Goal: Communication & Community: Share content

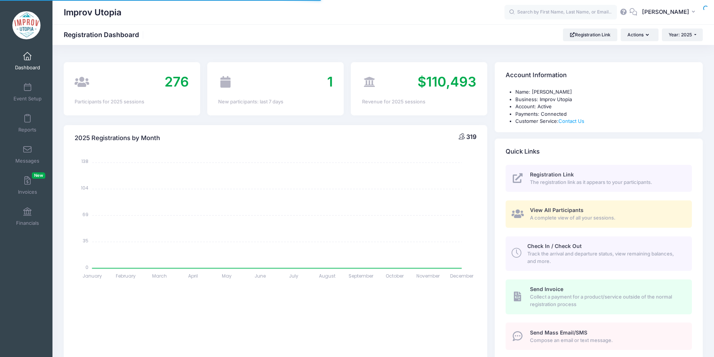
select select
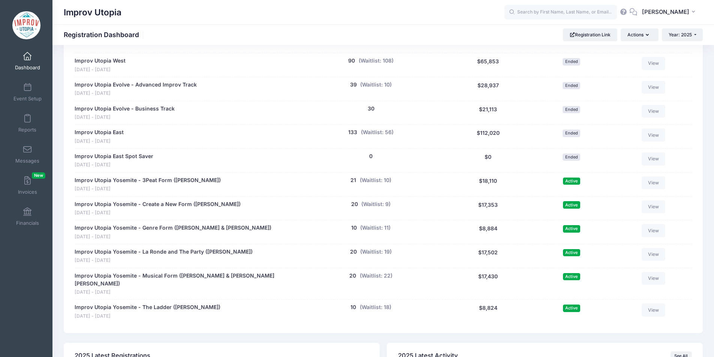
scroll to position [368, 0]
click at [379, 204] on button "(Waitlist: 9)" at bounding box center [375, 205] width 29 height 8
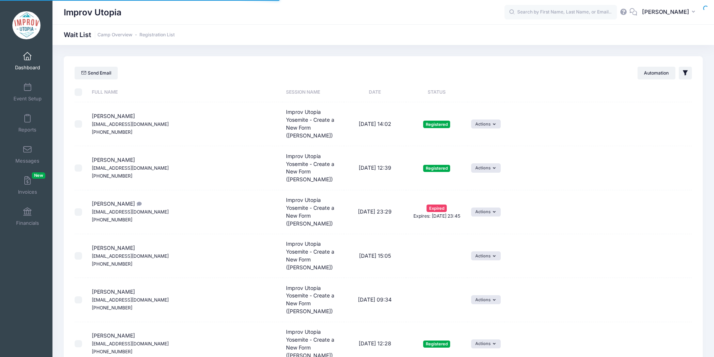
select select "50"
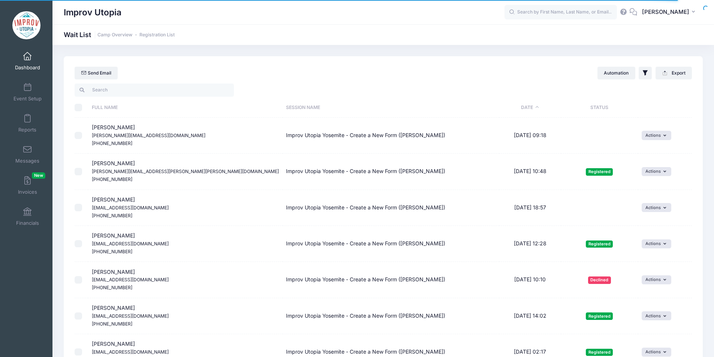
click at [517, 110] on th "Date" at bounding box center [530, 108] width 62 height 20
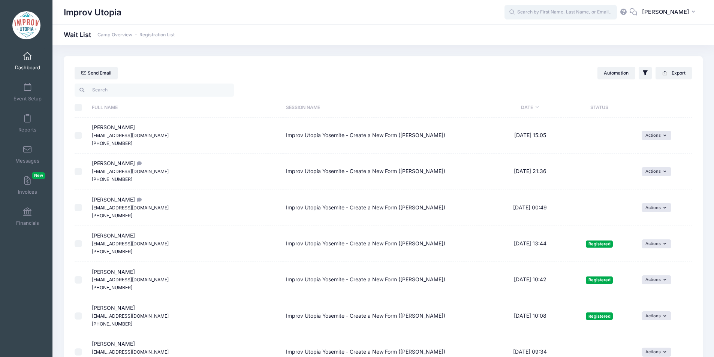
click at [587, 17] on input "text" at bounding box center [560, 12] width 112 height 15
click at [529, 33] on strong "Yotam" at bounding box center [521, 31] width 16 height 6
type input "Yotam Gingold (Improv Utopia Yosemite - 3Peat Form (Patrick Roland), Sep-26, 20…"
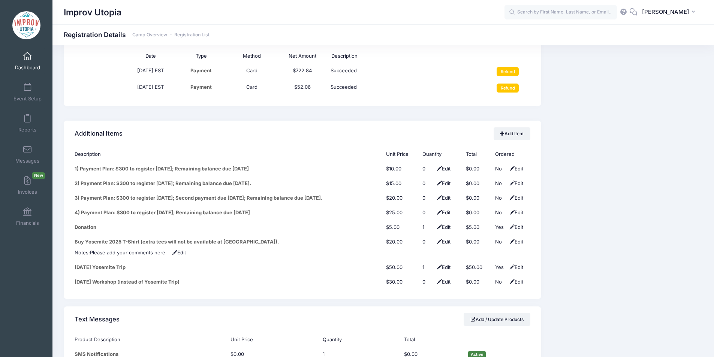
scroll to position [920, 0]
click at [27, 60] on span at bounding box center [27, 56] width 0 height 8
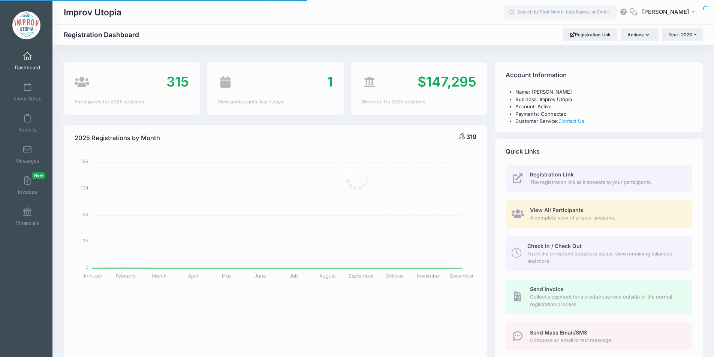
select select
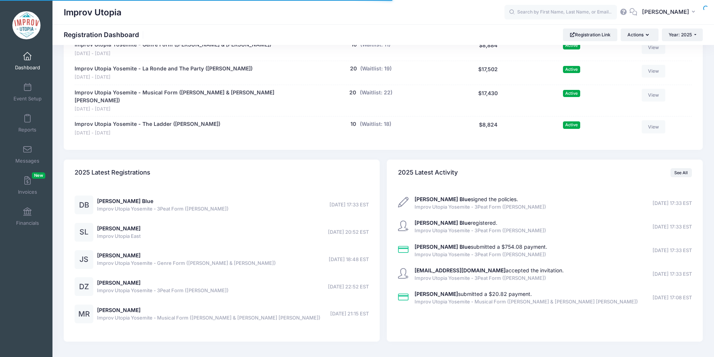
scroll to position [566, 0]
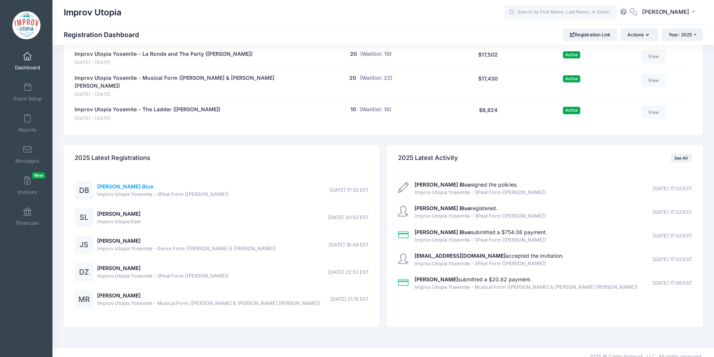
click at [106, 183] on link "[PERSON_NAME] Blue" at bounding box center [125, 186] width 56 height 6
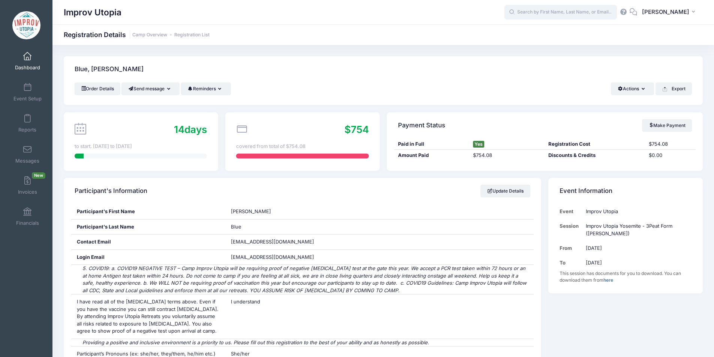
click at [568, 14] on input "text" at bounding box center [560, 12] width 112 height 15
click at [555, 28] on p "[PERSON_NAME]" at bounding box center [575, 32] width 124 height 8
type input "Yotam Gingold (Improv Utopia Yosemite - 3Peat Form (Patrick Roland), Sep-26, 20…"
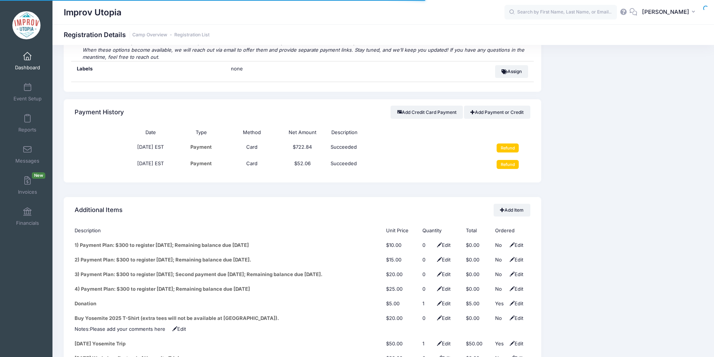
scroll to position [843, 0]
click at [512, 160] on input "Refund" at bounding box center [507, 164] width 22 height 9
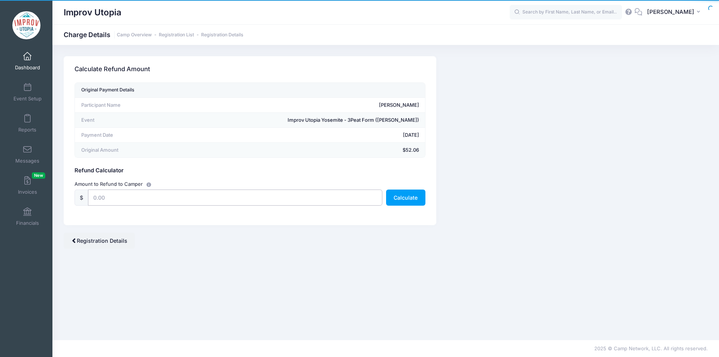
click at [194, 199] on input "text" at bounding box center [235, 198] width 294 height 16
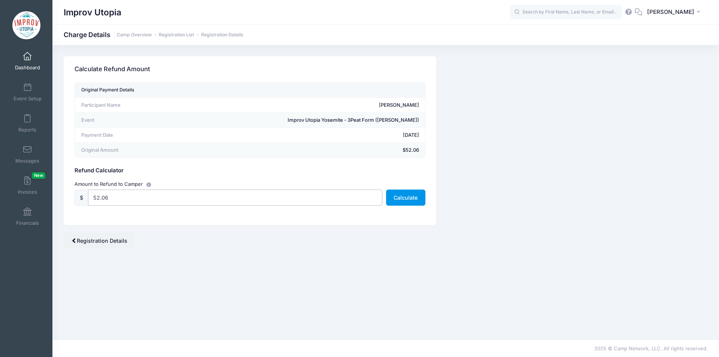
type input "52.06"
click at [403, 201] on button "Calculate" at bounding box center [405, 198] width 39 height 16
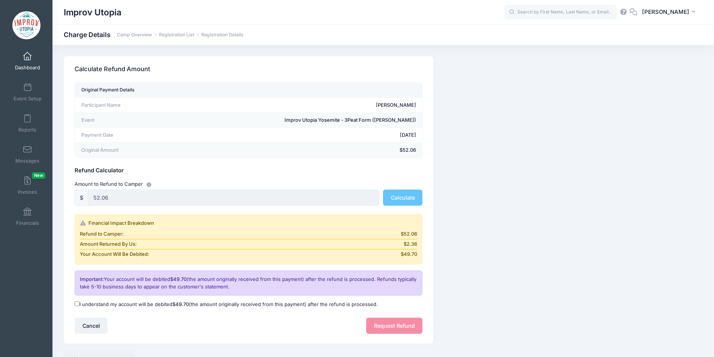
click at [76, 306] on input "I understand my account will be debited $49.70 (the amount originally received …" at bounding box center [77, 303] width 5 height 5
checkbox input "true"
click at [385, 319] on button "Request Refund" at bounding box center [394, 326] width 56 height 16
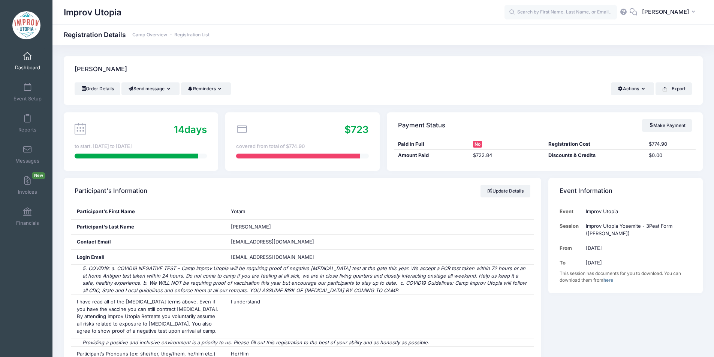
click at [406, 103] on div "Order Details Send message Send Email Send SMS Reminders Send Payment Reminder …" at bounding box center [383, 93] width 639 height 22
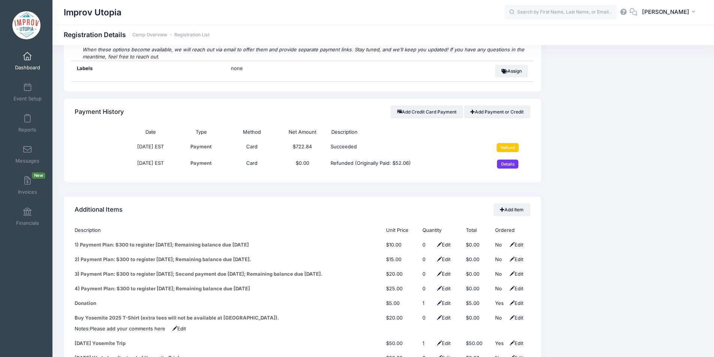
scroll to position [844, 0]
click at [510, 143] on input "Refund" at bounding box center [507, 147] width 22 height 9
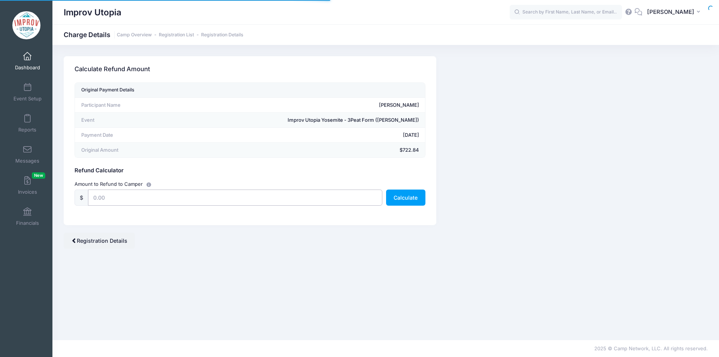
click at [245, 197] on input "text" at bounding box center [235, 198] width 294 height 16
type input "502.94"
click at [398, 199] on button "Calculate" at bounding box center [405, 198] width 39 height 16
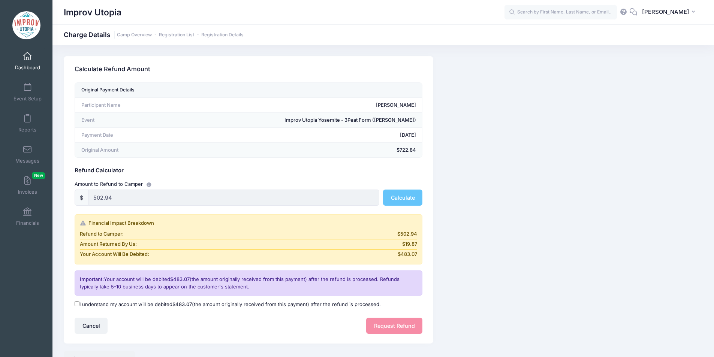
click at [77, 302] on input "I understand my account will be debited $483.07 (the amount originally received…" at bounding box center [77, 303] width 5 height 5
checkbox input "true"
click at [403, 324] on button "Request Refund" at bounding box center [394, 326] width 56 height 16
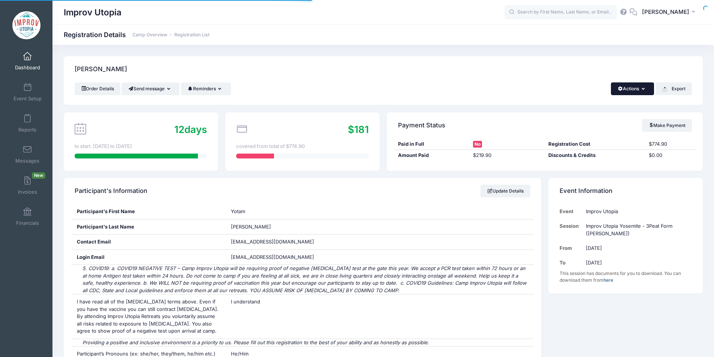
click at [640, 88] on button "Actions" at bounding box center [632, 88] width 43 height 13
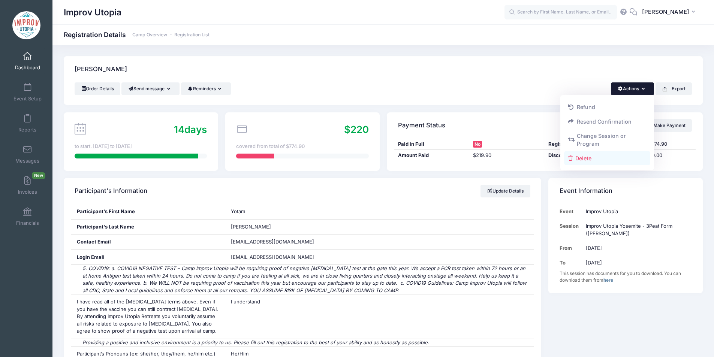
click at [594, 160] on link "Delete" at bounding box center [607, 158] width 87 height 14
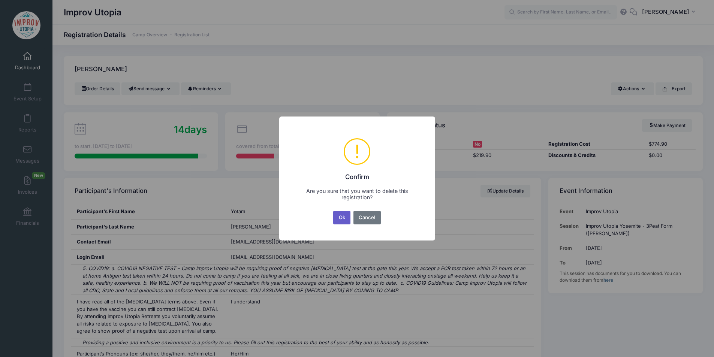
click at [340, 219] on button "Ok" at bounding box center [341, 217] width 17 height 13
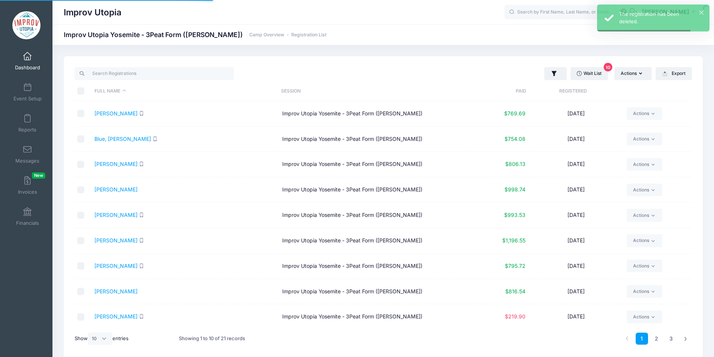
select select "10"
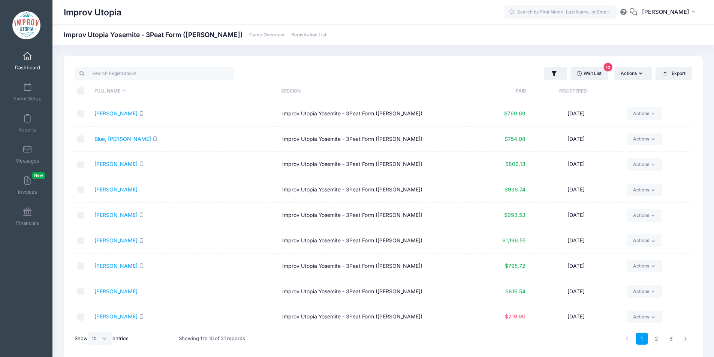
click at [32, 59] on link "Dashboard" at bounding box center [28, 61] width 36 height 26
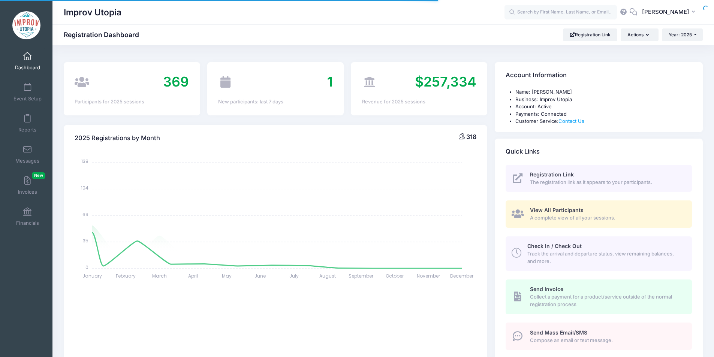
select select
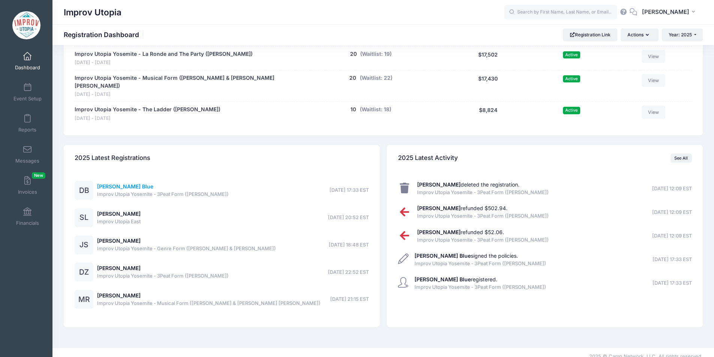
click at [120, 183] on link "[PERSON_NAME] Blue" at bounding box center [125, 186] width 56 height 6
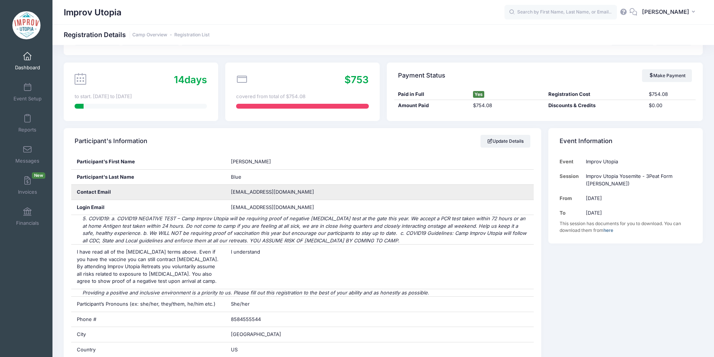
click at [278, 193] on span "bunnysaddle@yahoo.com" at bounding box center [272, 192] width 83 height 6
copy div "bunnysaddle@yahoo.com"
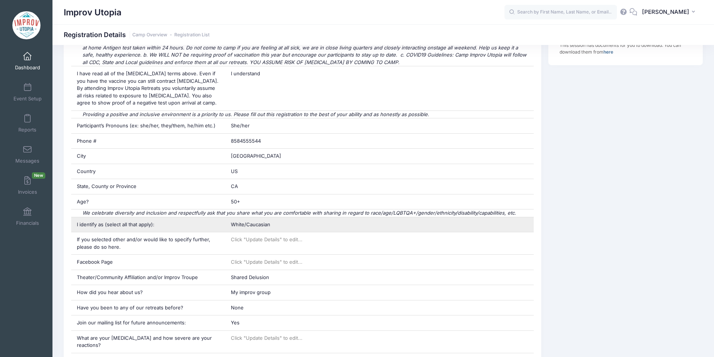
scroll to position [228, 0]
click at [265, 224] on span "White/Caucasian" at bounding box center [250, 224] width 39 height 6
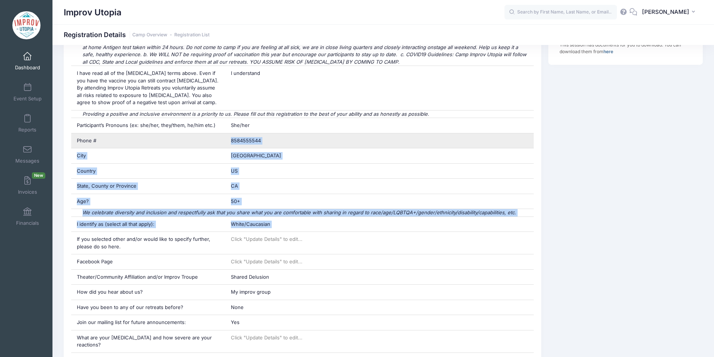
drag, startPoint x: 265, startPoint y: 224, endPoint x: 259, endPoint y: 142, distance: 81.9
click at [259, 142] on div "Participant's First Name Desiree Participant's Last Name Blue Contact Email bun…" at bounding box center [302, 341] width 477 height 730
click at [259, 142] on span "8584555544" at bounding box center [246, 140] width 30 height 6
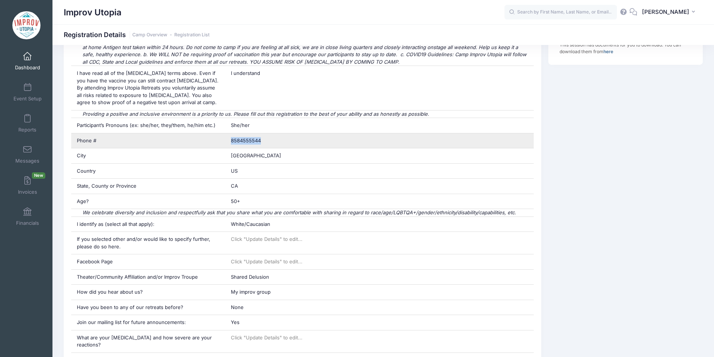
click at [259, 142] on span "8584555544" at bounding box center [246, 140] width 30 height 6
copy div "8584555544"
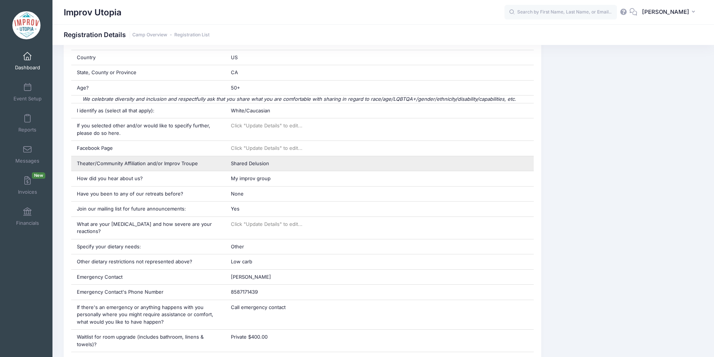
scroll to position [342, 0]
click at [259, 160] on span "Shared Delusion" at bounding box center [250, 163] width 38 height 6
copy div "Shared Delusion"
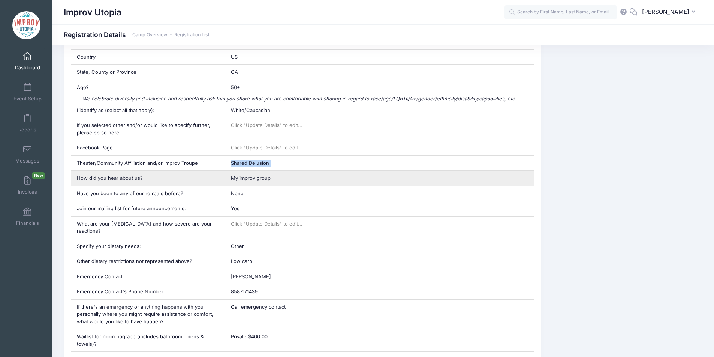
click at [253, 184] on div "My improv group" at bounding box center [379, 178] width 308 height 15
copy div "My improv group"
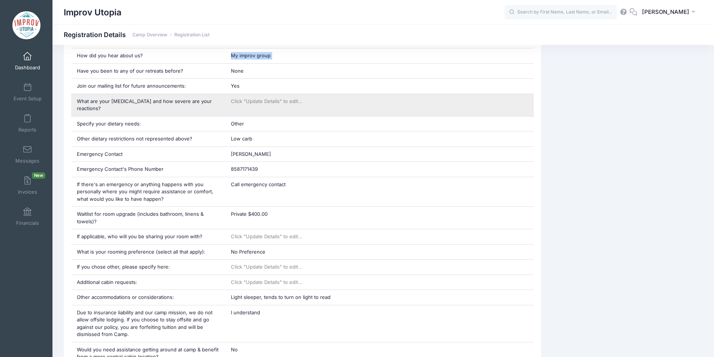
scroll to position [466, 0]
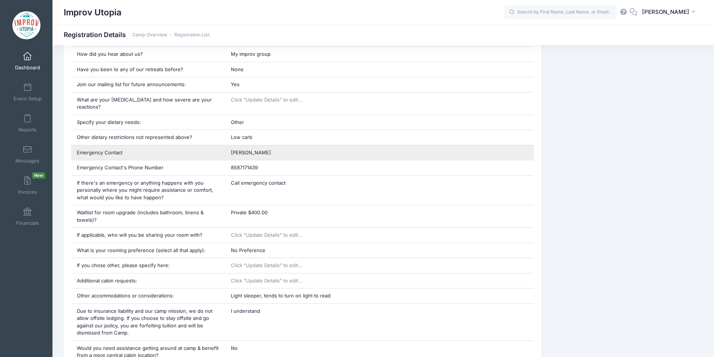
click at [251, 149] on span "Erica Charlonis" at bounding box center [251, 152] width 40 height 6
copy div "Erica Charlonis"
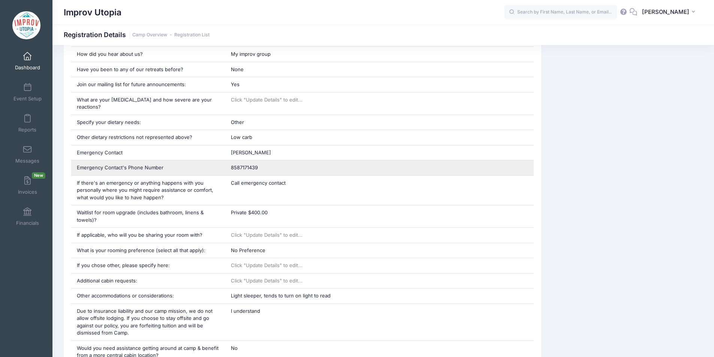
click at [248, 160] on div "8587171439" at bounding box center [379, 167] width 308 height 15
copy div "8587171439"
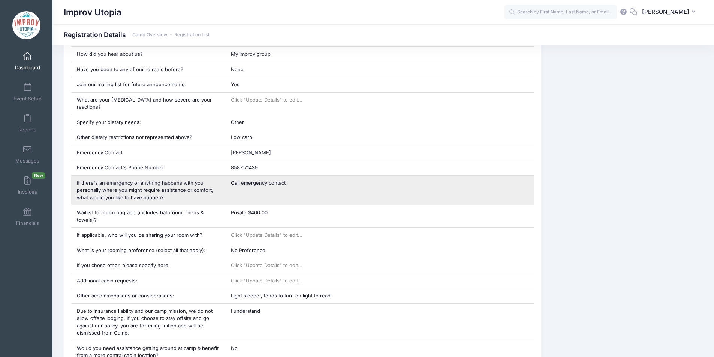
click at [260, 180] on span "Call emergency contact" at bounding box center [258, 183] width 55 height 6
copy div "Call emergency contact"
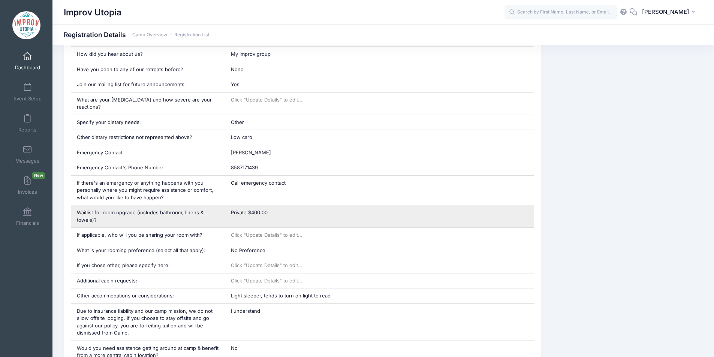
click at [241, 209] on div "Private $400.00" at bounding box center [379, 216] width 308 height 22
copy div "Private $400.00"
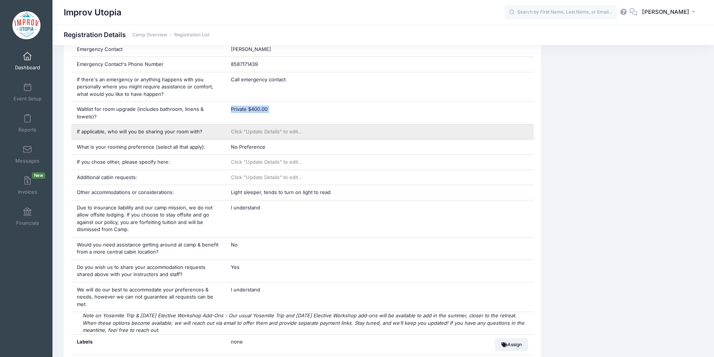
scroll to position [570, 0]
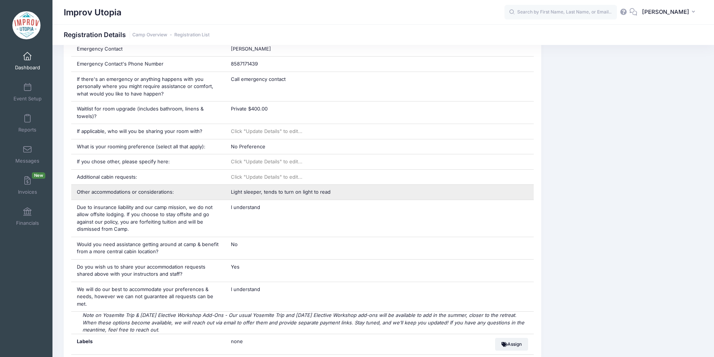
click at [296, 189] on span "Light sleeper, tends to turn on light to read" at bounding box center [281, 192] width 100 height 6
copy div "Light sleeper, tends to turn on light to read"
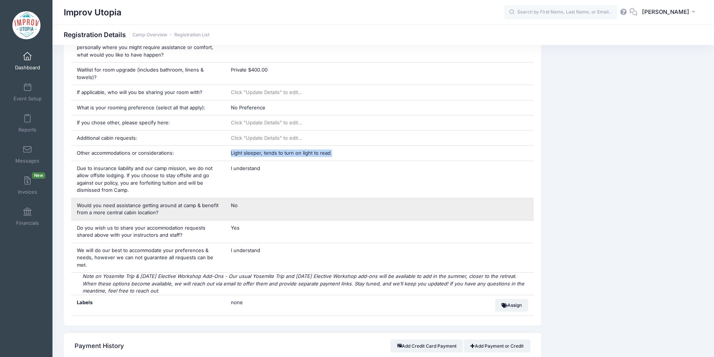
scroll to position [609, 0]
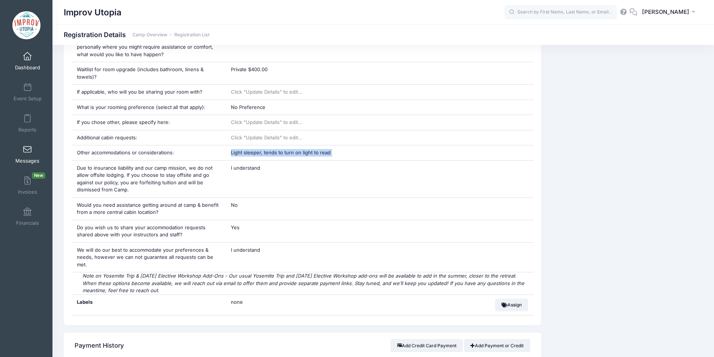
click at [27, 151] on span at bounding box center [27, 150] width 0 height 8
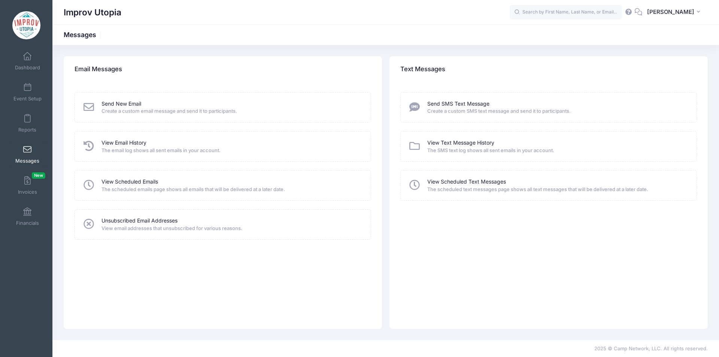
click at [125, 137] on div "View Email History The email log shows all sent emails in your account." at bounding box center [223, 146] width 297 height 30
click at [137, 143] on link "View Email History" at bounding box center [124, 143] width 45 height 8
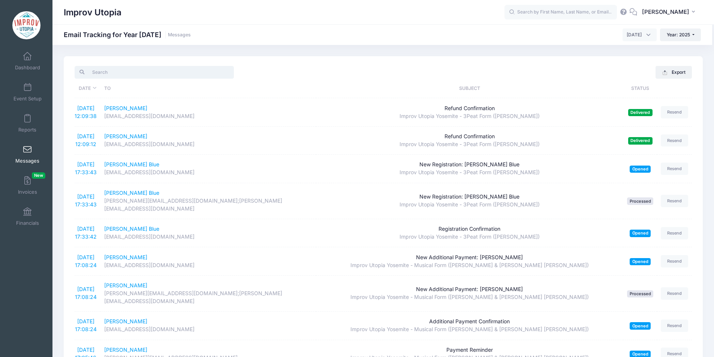
click at [127, 67] on input "search" at bounding box center [154, 72] width 159 height 13
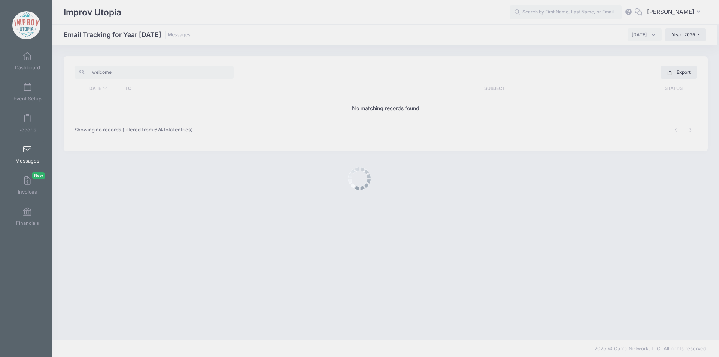
click at [633, 79] on th "Subject" at bounding box center [494, 88] width 311 height 19
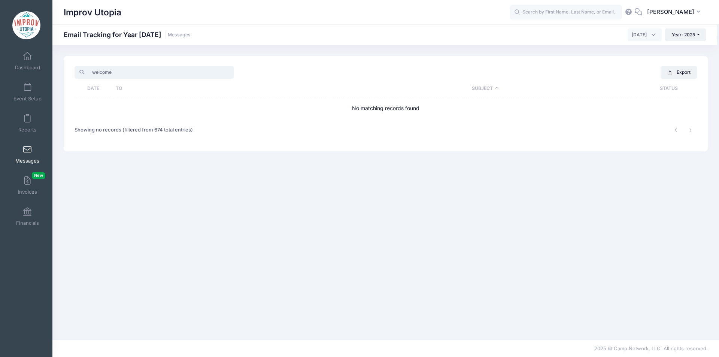
drag, startPoint x: 131, startPoint y: 73, endPoint x: 78, endPoint y: 61, distance: 55.3
click at [78, 61] on div "welcome Excel CSV Print Export Date To Subject Status No matching records found…" at bounding box center [386, 103] width 644 height 95
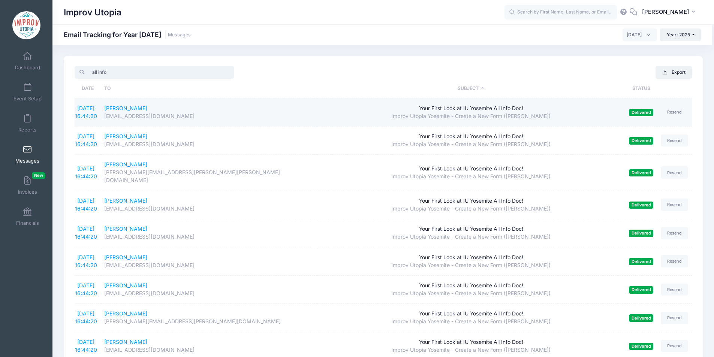
type input "all info"
click at [86, 112] on td "[DATE] 16:44:20" at bounding box center [88, 112] width 26 height 28
click at [79, 108] on link "[DATE] 16:44:20" at bounding box center [86, 112] width 22 height 14
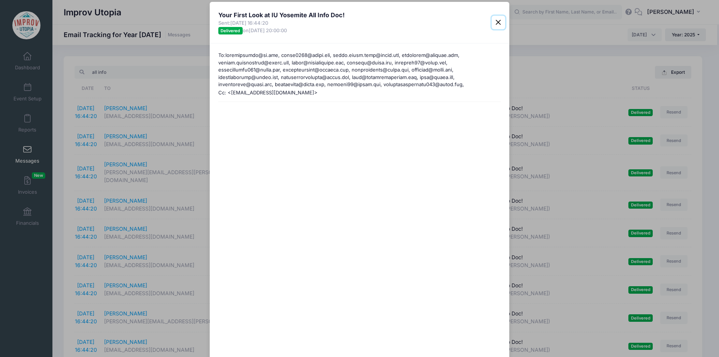
click at [499, 21] on button "Close" at bounding box center [498, 22] width 13 height 13
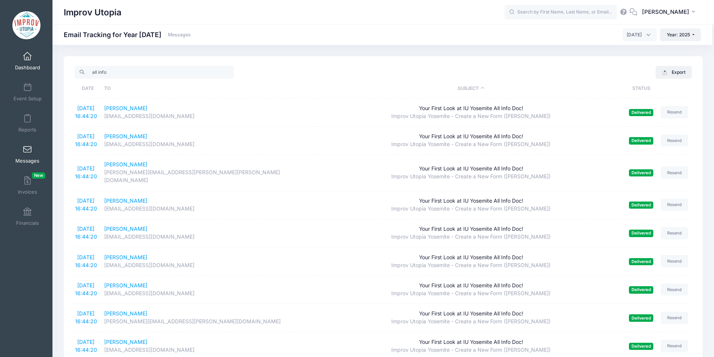
click at [12, 61] on link "Dashboard" at bounding box center [28, 61] width 36 height 26
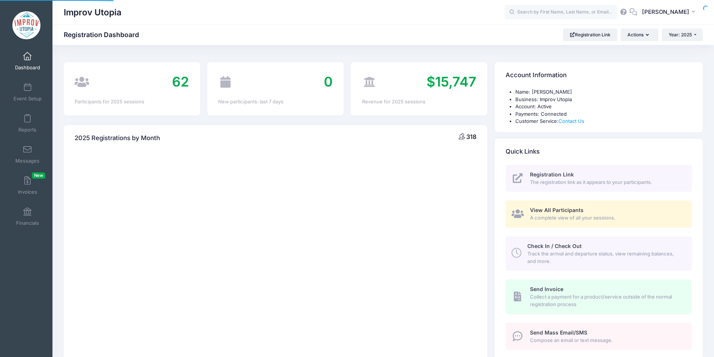
select select
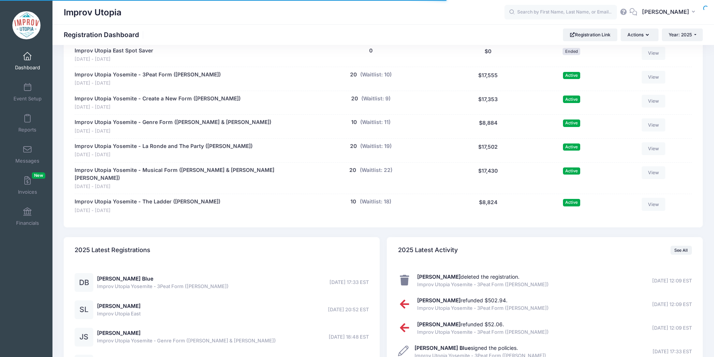
scroll to position [479, 0]
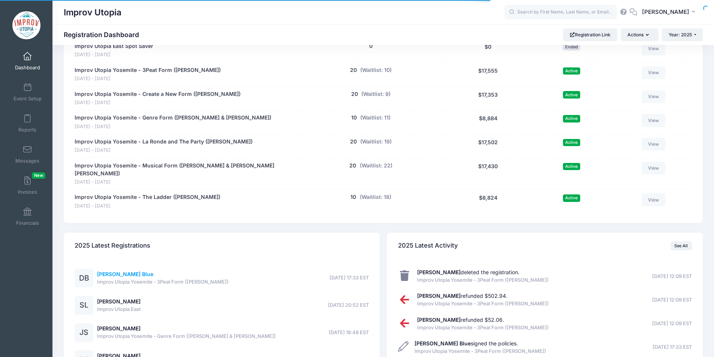
click at [115, 271] on link "[PERSON_NAME] Blue" at bounding box center [125, 274] width 56 height 6
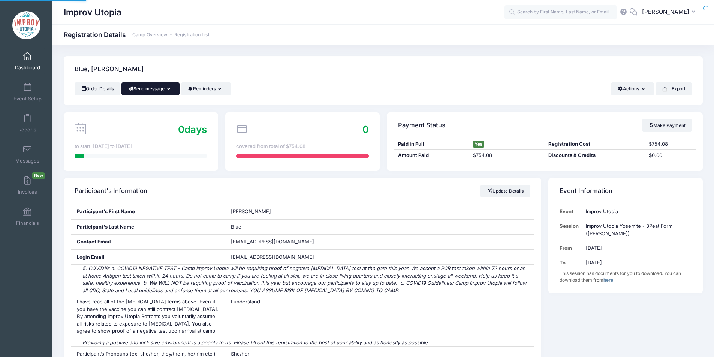
click at [159, 93] on button "Send message" at bounding box center [150, 88] width 58 height 13
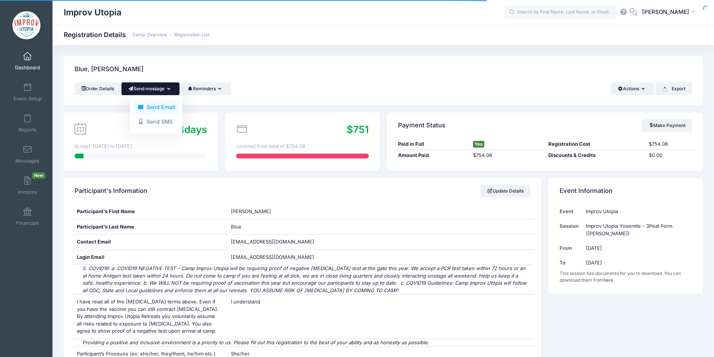
click at [158, 111] on link "Send Email" at bounding box center [155, 107] width 45 height 14
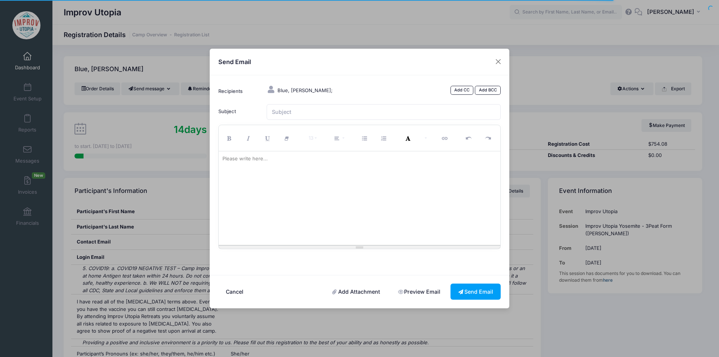
click at [291, 195] on div at bounding box center [360, 198] width 282 height 94
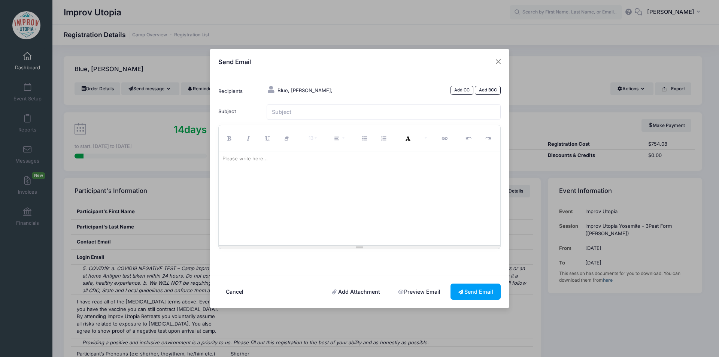
paste div
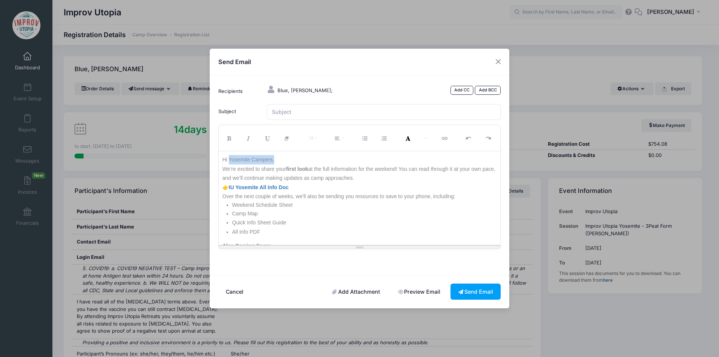
drag, startPoint x: 229, startPoint y: 158, endPoint x: 290, endPoint y: 158, distance: 60.7
click at [290, 158] on p "Hi Yosemite Campers," at bounding box center [359, 159] width 275 height 9
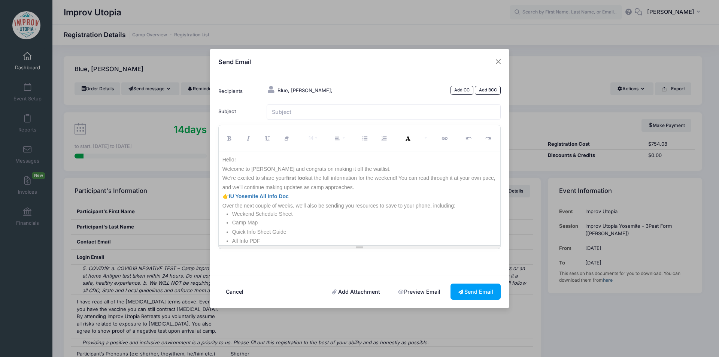
click at [230, 179] on p "We’re excited to share your first look at the full information for the weekend!…" at bounding box center [359, 182] width 275 height 18
drag, startPoint x: 236, startPoint y: 179, endPoint x: 220, endPoint y: 179, distance: 16.5
click at [220, 179] on div "Hello! Welcome to IU Yosemite and congrats on making it off the waitlist. We’re…" at bounding box center [360, 198] width 282 height 94
click at [222, 179] on p "I'm excited to share your first look at the full information for the weekend! Y…" at bounding box center [359, 182] width 275 height 18
click at [368, 187] on p "I'm excited to share your first look at the full information for the weekend! Y…" at bounding box center [359, 182] width 275 height 18
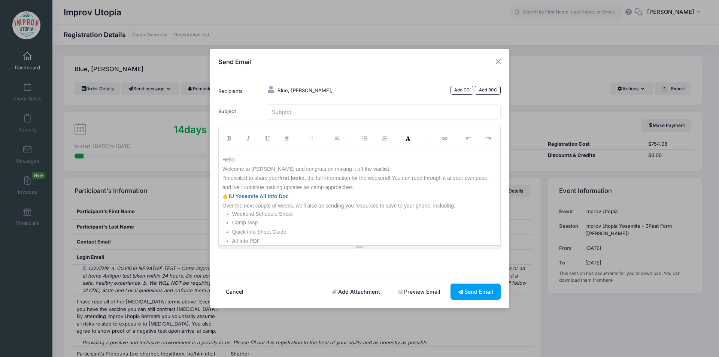
click at [385, 187] on p "I'm excited to share your first look at the full information for the weekend! Y…" at bounding box center [359, 182] width 275 height 18
click at [384, 169] on p "Welcome to IU Yosemite and congrats on making it off the waitlist." at bounding box center [359, 168] width 275 height 9
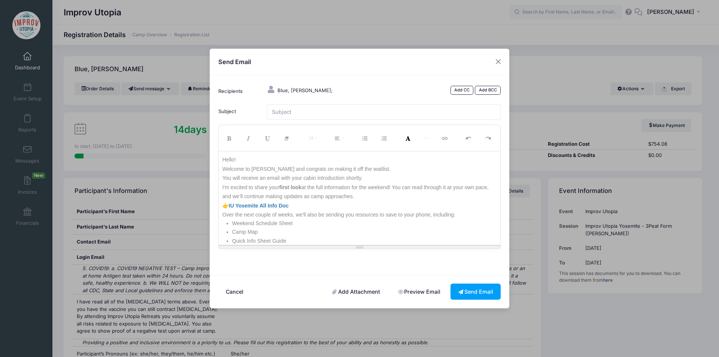
click at [384, 169] on p "Welcome to IU Yosemite and congrats on making it off the waitlist." at bounding box center [359, 168] width 275 height 9
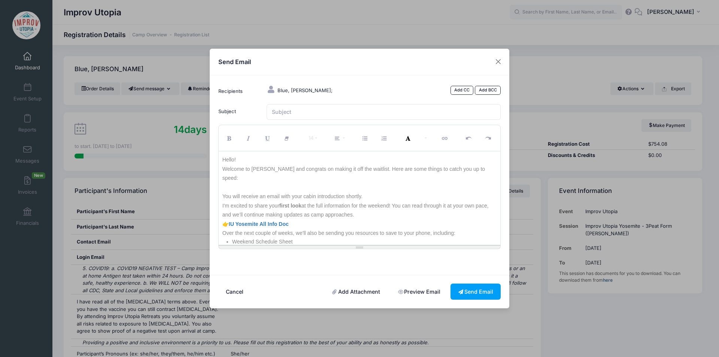
click at [410, 192] on p "You will receive an email with your cabin introduction shortly." at bounding box center [359, 196] width 275 height 9
click at [294, 183] on p at bounding box center [359, 187] width 275 height 9
drag, startPoint x: 222, startPoint y: 196, endPoint x: 268, endPoint y: 199, distance: 45.8
click at [268, 201] on p "I'm excited to share your first look at the full information for the weekend! Y…" at bounding box center [359, 210] width 275 height 18
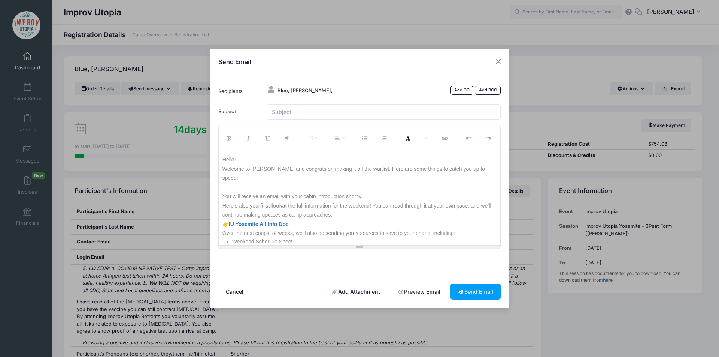
click at [395, 203] on p "Here's also your first look at the full information for the weekend! You can re…" at bounding box center [359, 210] width 275 height 18
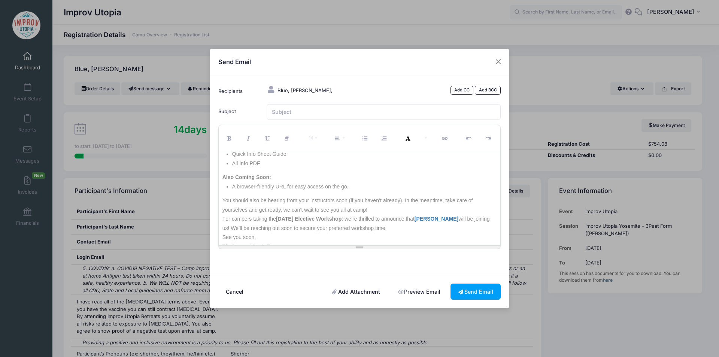
scroll to position [106, 0]
click at [384, 200] on p "You should also be hearing from your instructors soon (if you haven’t already).…" at bounding box center [359, 204] width 275 height 18
click at [401, 220] on p "For campers taking the Saturday Elective Workshop : we’re thrilled to announce …" at bounding box center [359, 223] width 275 height 18
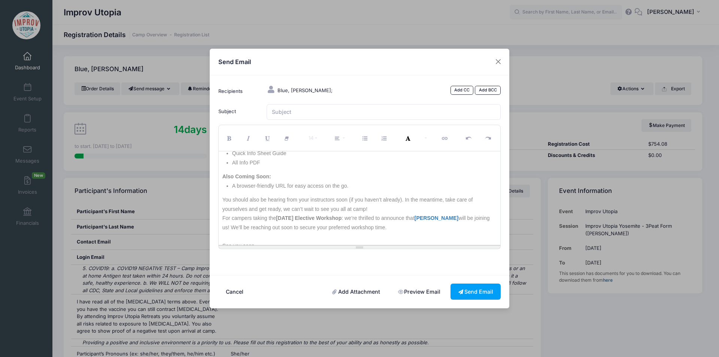
click at [401, 220] on p "For campers taking the Saturday Elective Workshop : we’re thrilled to announce …" at bounding box center [359, 223] width 275 height 18
click at [232, 217] on p "For campers taking the Saturday Elective Workshop : we’re thrilled to announce …" at bounding box center [359, 223] width 275 height 18
click at [440, 227] on p "For campers taking the Saturday Elective Workshop : we’re thrilled to announce …" at bounding box center [359, 223] width 275 height 18
click at [430, 218] on p "For campers taking the Saturday Elective Workshop : we’re thrilled to announce …" at bounding box center [359, 223] width 275 height 18
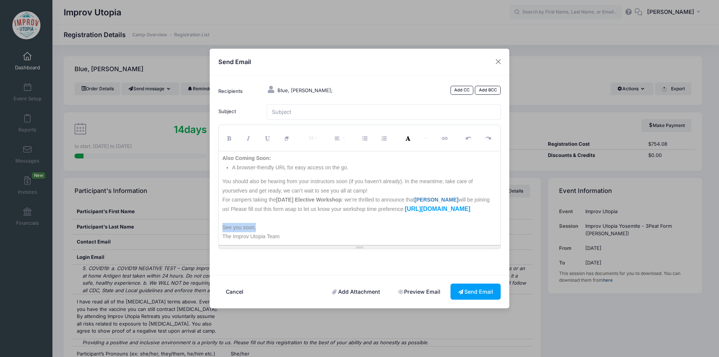
drag, startPoint x: 260, startPoint y: 228, endPoint x: 218, endPoint y: 230, distance: 42.0
click at [218, 230] on div "14 8 9 10 11 12 14 18 24 36 Background Color Transparent Select #ffff00 Text Co…" at bounding box center [359, 187] width 283 height 124
drag, startPoint x: 287, startPoint y: 238, endPoint x: 206, endPoint y: 239, distance: 81.3
click at [206, 239] on div "Send Email Recipients Blue, Desiree; Add CC Add BCC Subject CC BCC 14" at bounding box center [359, 178] width 719 height 357
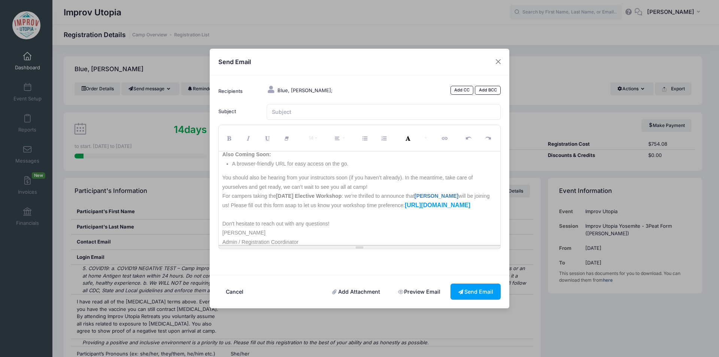
click at [334, 236] on p "Don't hesitate to reach out with any questions! Sofya Piro" at bounding box center [359, 228] width 275 height 18
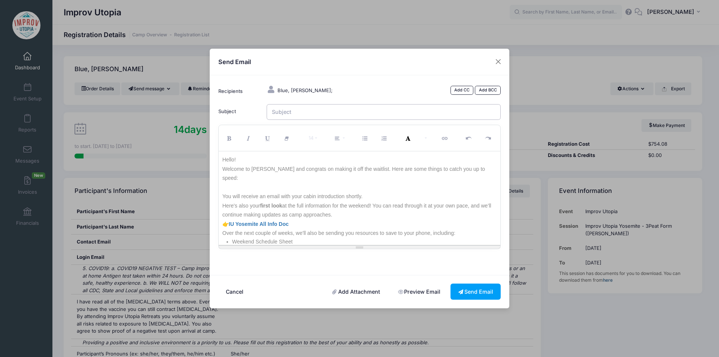
click at [300, 118] on input "Subject" at bounding box center [384, 112] width 234 height 16
type input "Welcome to IU Yosemite 2025!"
click at [382, 201] on p "Here's also your first look at the full information for the weekend! You can re…" at bounding box center [359, 210] width 275 height 18
click at [393, 201] on p "Here's also your first look at the full information for the weekend! You can re…" at bounding box center [359, 210] width 275 height 18
click at [403, 192] on p "You will receive an email with your cabin introduction shortly." at bounding box center [359, 196] width 275 height 9
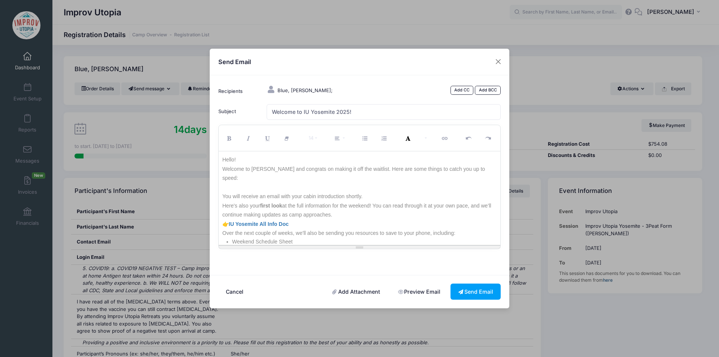
drag, startPoint x: 282, startPoint y: 188, endPoint x: 366, endPoint y: 184, distance: 83.6
click at [366, 192] on p "You will receive an email with your cabin introduction shortly." at bounding box center [359, 196] width 275 height 9
click at [390, 192] on p "You will receive an email introducing you to your cabinmates shortly." at bounding box center [359, 196] width 275 height 9
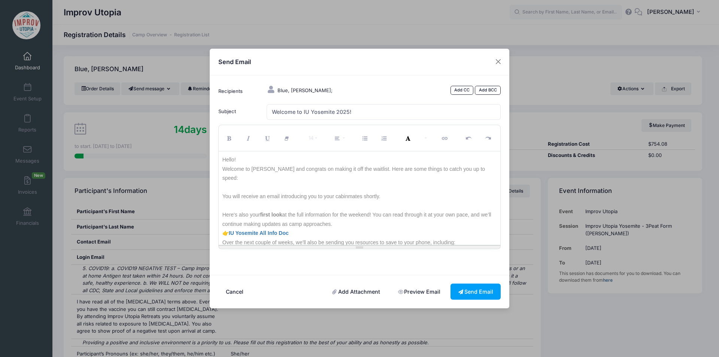
click at [224, 183] on p at bounding box center [359, 187] width 275 height 9
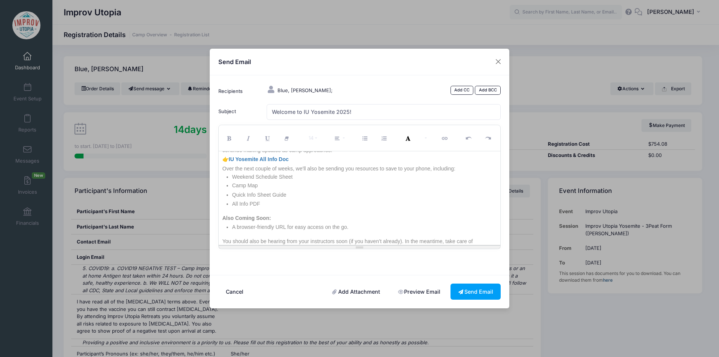
scroll to position [78, 0]
click at [341, 196] on p "All Info PDF" at bounding box center [364, 200] width 265 height 9
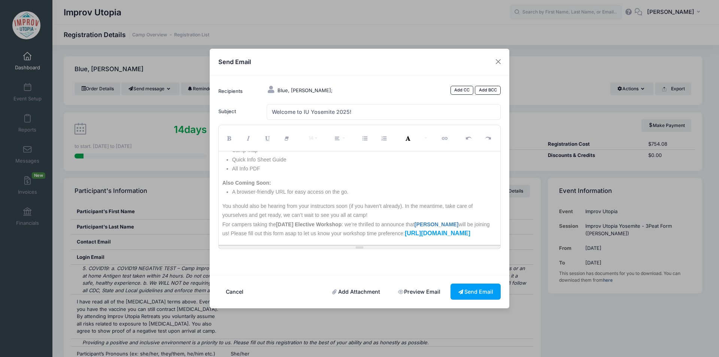
scroll to position [110, 0]
click at [382, 187] on p "A browser-friendly URL for easy access on the go." at bounding box center [364, 191] width 265 height 9
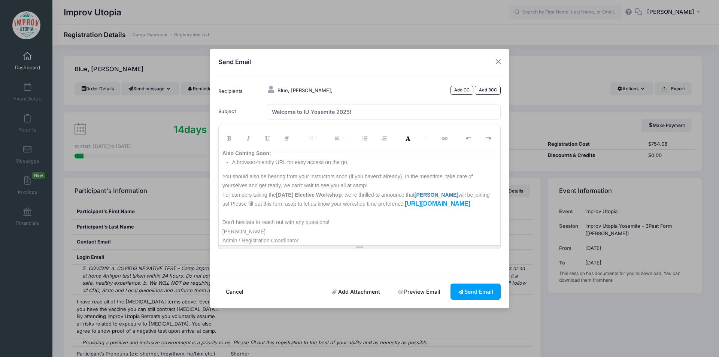
scroll to position [139, 0]
click at [396, 190] on p "For campers taking the Saturday Elective Workshop : we’re thrilled to announce …" at bounding box center [359, 199] width 275 height 18
click at [381, 172] on p "You should also be hearing from your instructors soon (if you haven’t already).…" at bounding box center [359, 181] width 275 height 18
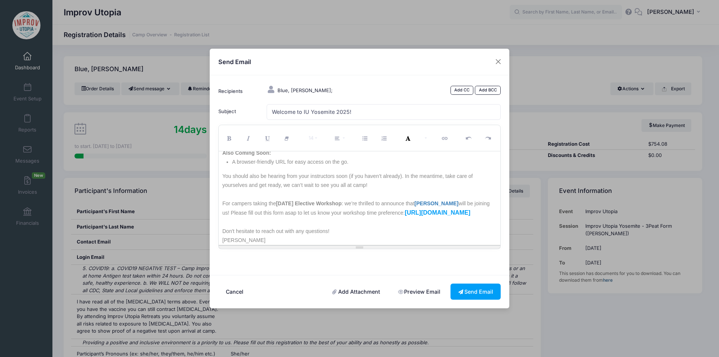
click at [420, 210] on p "For campers taking the Saturday Elective Workshop : we’re thrilled to announce …" at bounding box center [359, 208] width 275 height 18
click at [394, 201] on p "For campers taking the Saturday Elective Workshop : we’re thrilled to announce …" at bounding box center [359, 208] width 275 height 18
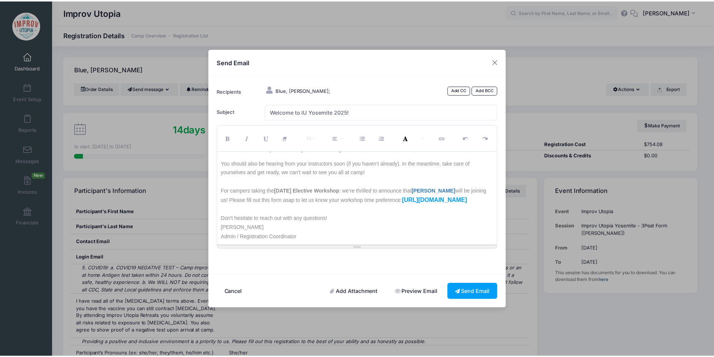
scroll to position [0, 0]
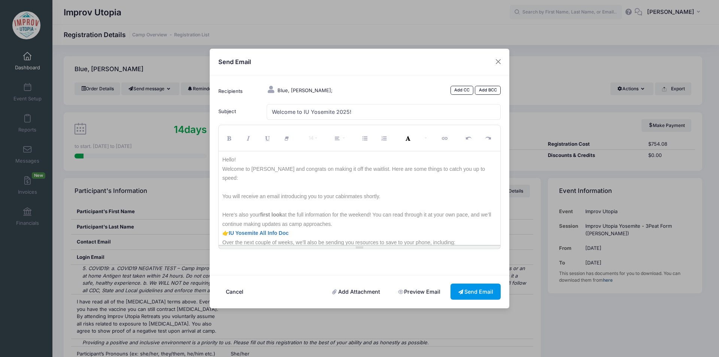
click at [472, 293] on button "Send Email" at bounding box center [476, 292] width 50 height 16
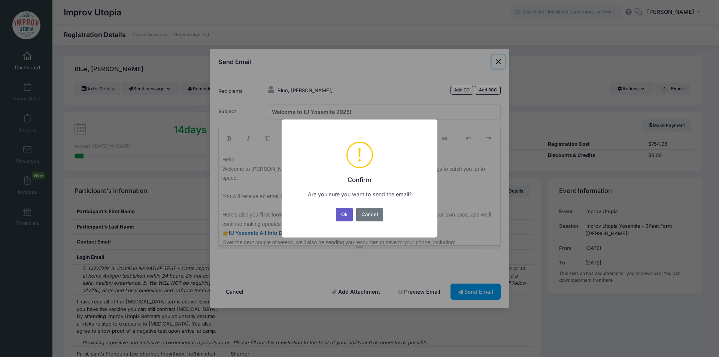
click at [345, 218] on button "Ok" at bounding box center [344, 214] width 17 height 13
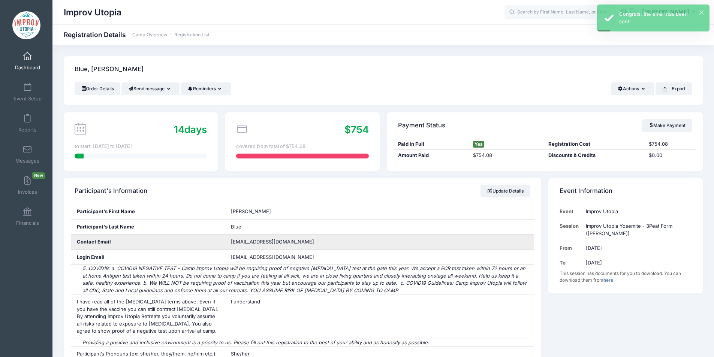
click at [251, 242] on span "bunnysaddle@yahoo.com" at bounding box center [272, 242] width 83 height 6
copy div "bunnysaddle@yahoo.com"
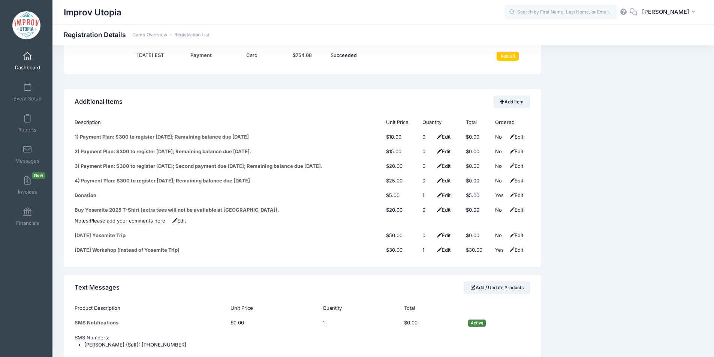
scroll to position [940, 0]
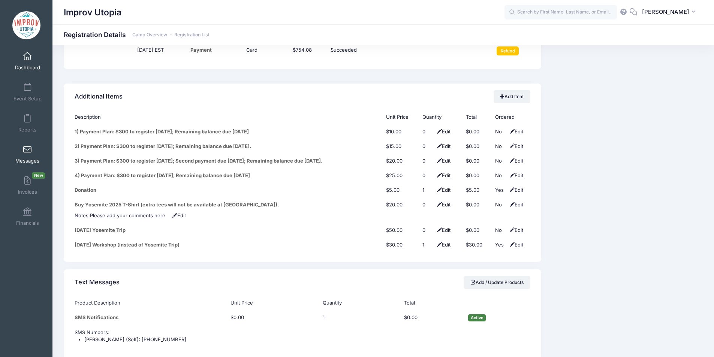
click at [27, 147] on span at bounding box center [27, 150] width 0 height 8
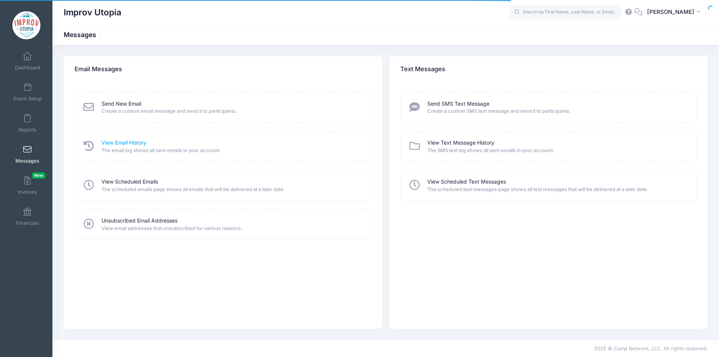
click at [121, 143] on link "View Email History" at bounding box center [124, 143] width 45 height 8
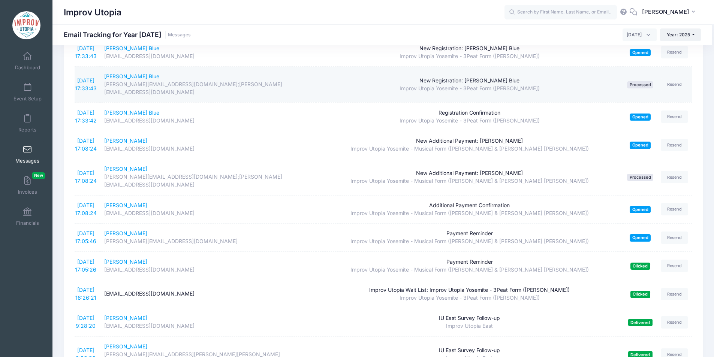
scroll to position [150, 0]
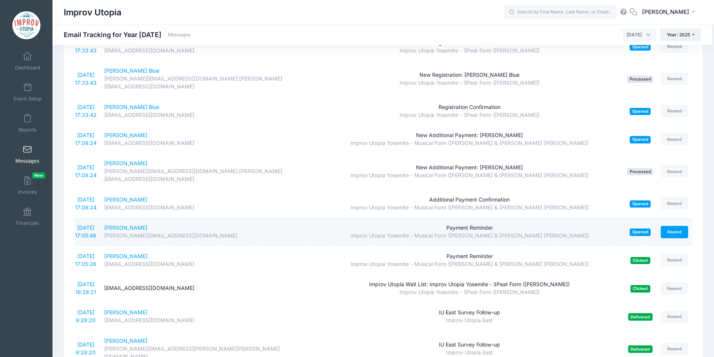
click at [679, 226] on link "Resend" at bounding box center [674, 232] width 28 height 12
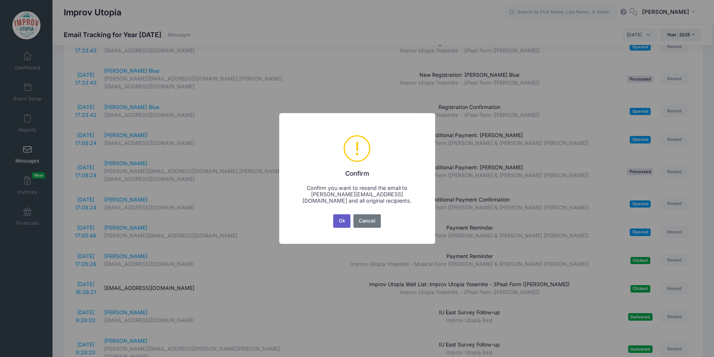
click at [340, 220] on button "Ok" at bounding box center [341, 220] width 17 height 13
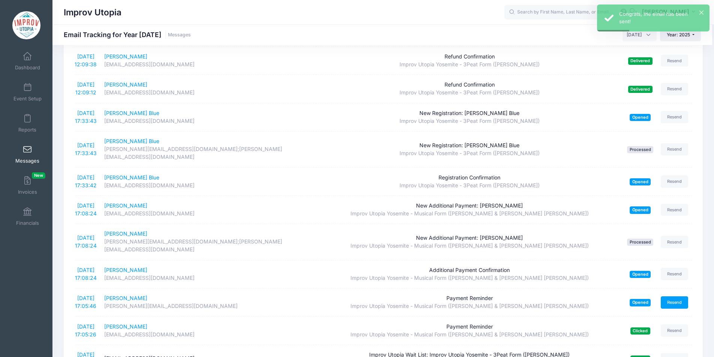
scroll to position [0, 0]
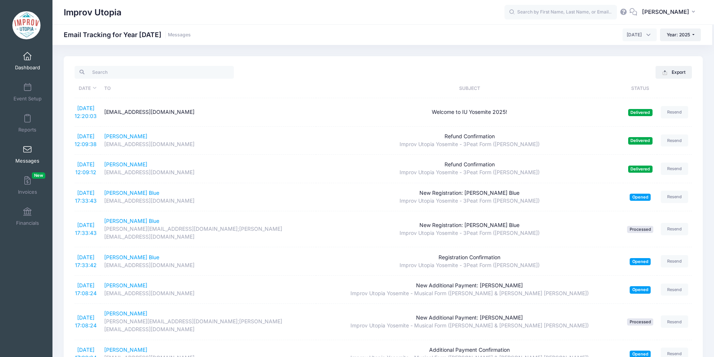
click at [27, 63] on link "Dashboard" at bounding box center [28, 61] width 36 height 26
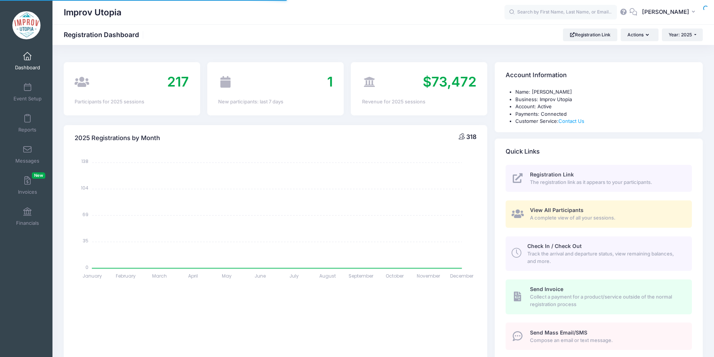
select select
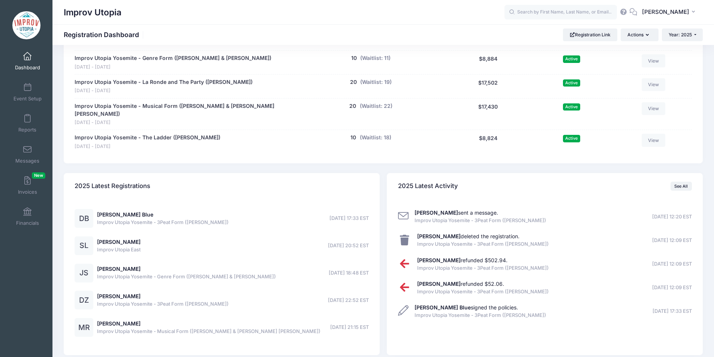
scroll to position [566, 0]
